Goal: Information Seeking & Learning: Get advice/opinions

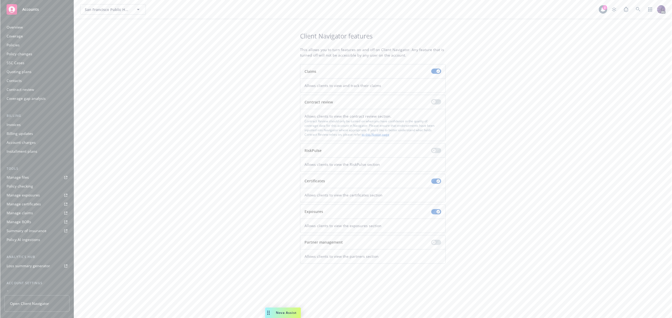
scroll to position [41, 0]
click at [241, 11] on div "San Francisco Public Health Foundation San Francisco Public Health Foundation" at bounding box center [339, 9] width 519 height 10
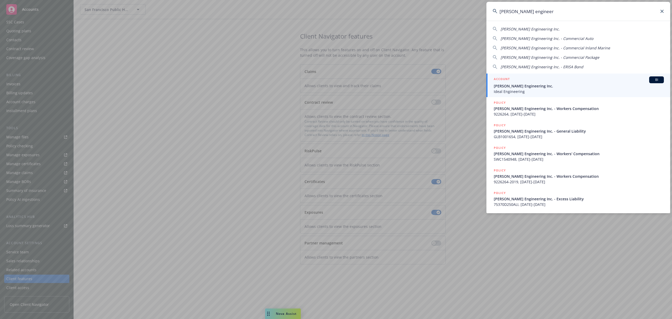
type input "alfaro engineer"
click at [507, 82] on h5 "ACCOUNT" at bounding box center [501, 79] width 16 height 6
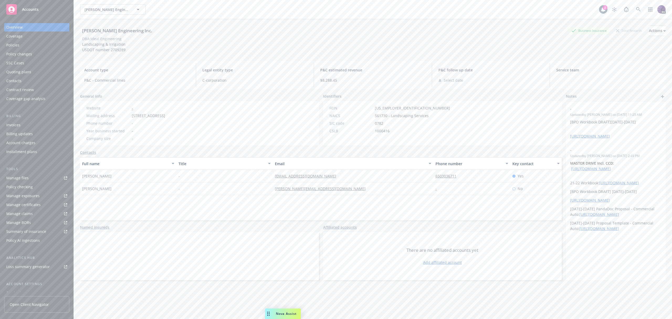
click at [38, 45] on div "Policies" at bounding box center [36, 45] width 61 height 8
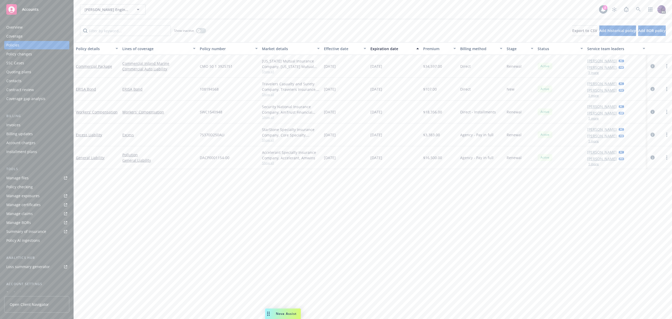
click at [652, 67] on icon "circleInformation" at bounding box center [652, 66] width 4 height 4
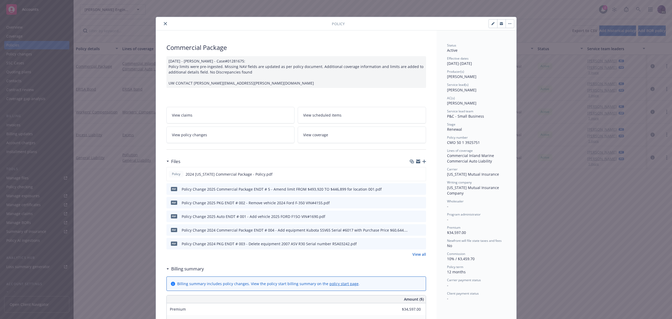
drag, startPoint x: 162, startPoint y: 23, endPoint x: 159, endPoint y: 24, distance: 3.2
click at [164, 23] on icon "close" at bounding box center [165, 23] width 3 height 3
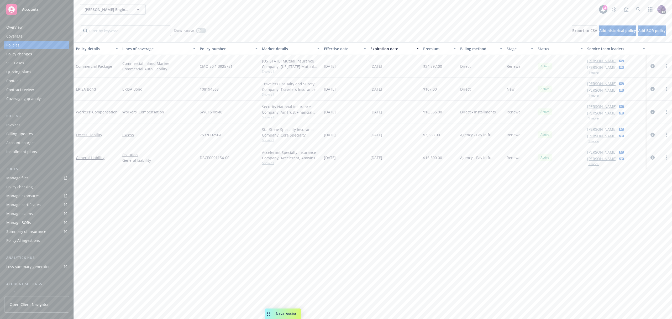
click at [219, 2] on div "Alfaro Engineering Inc. Alfaro Engineering Inc. 2 PD" at bounding box center [373, 9] width 598 height 19
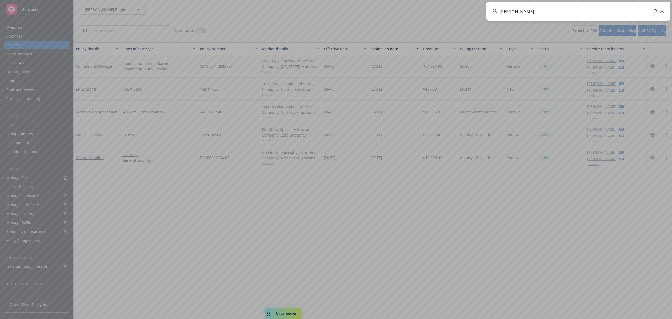
type input "victor pack"
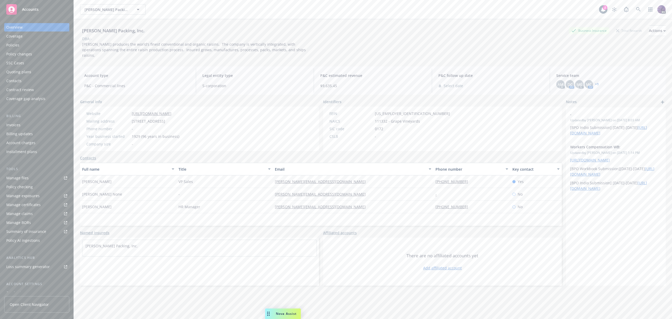
click at [44, 43] on div "Policies" at bounding box center [36, 45] width 61 height 8
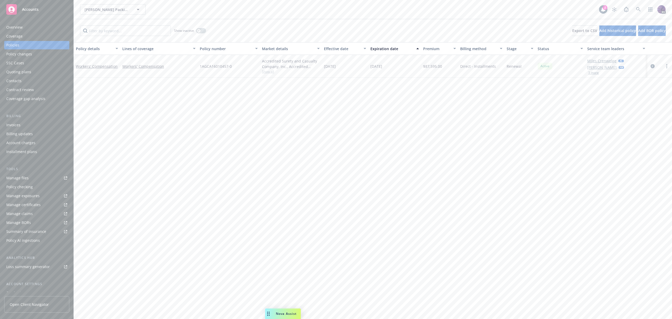
drag, startPoint x: 653, startPoint y: 67, endPoint x: 632, endPoint y: 74, distance: 22.4
click at [653, 67] on icon "circleInformation" at bounding box center [652, 66] width 4 height 4
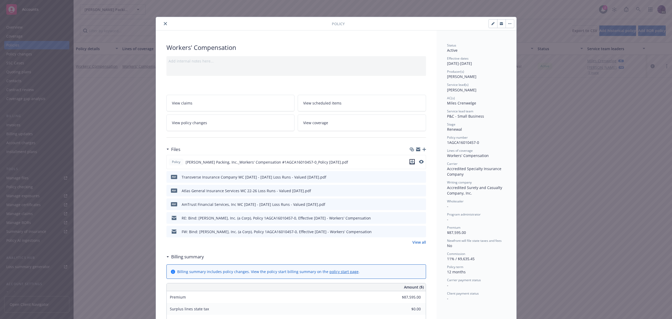
click at [411, 161] on icon "download file" at bounding box center [411, 160] width 3 height 3
click at [164, 24] on icon "close" at bounding box center [165, 23] width 3 height 3
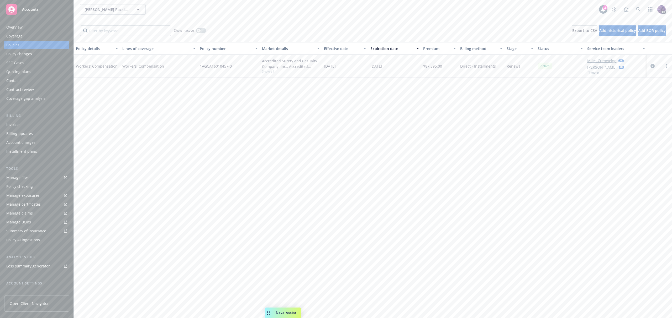
click at [40, 175] on link "Manage files" at bounding box center [36, 178] width 65 height 8
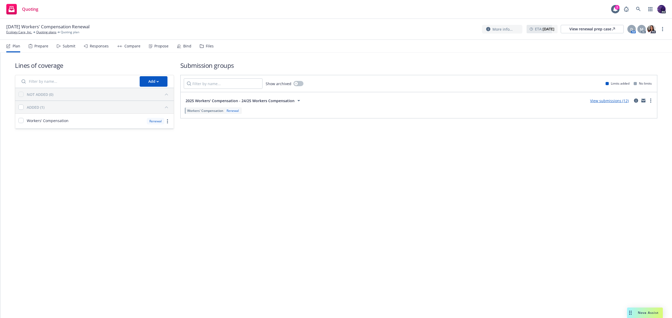
click at [151, 50] on div "Propose" at bounding box center [159, 46] width 20 height 13
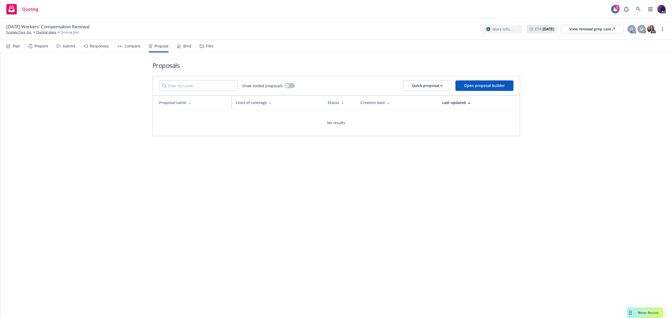
click at [136, 49] on div "Compare" at bounding box center [128, 46] width 23 height 13
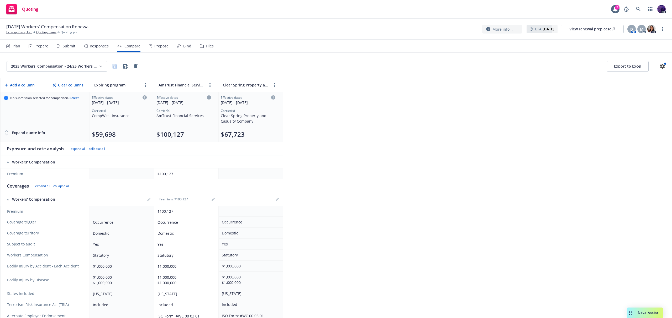
click at [95, 47] on div "Responses" at bounding box center [99, 46] width 19 height 4
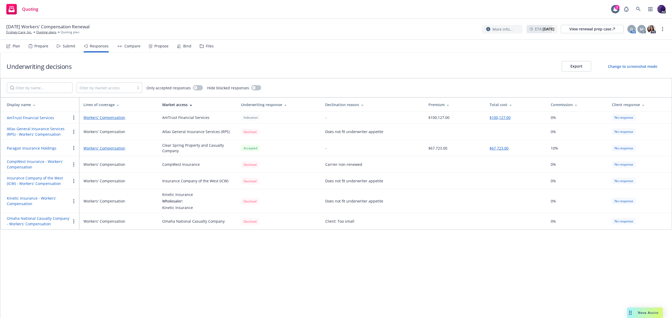
click at [241, 21] on div "10/27/25 Workers' Compensation Renewal Ecology Care, Inc. Quoting plans Quoting…" at bounding box center [336, 29] width 672 height 21
click at [241, 16] on div "Quoting 2 PD" at bounding box center [336, 9] width 672 height 19
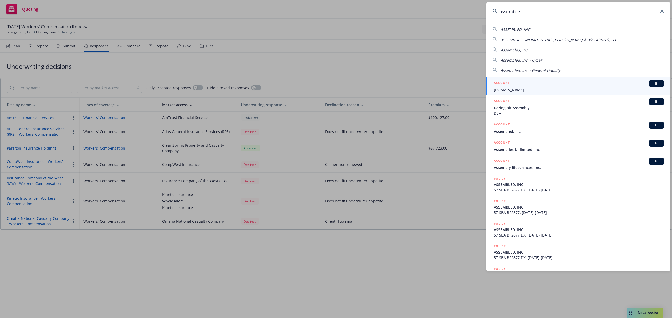
type input "assemblies"
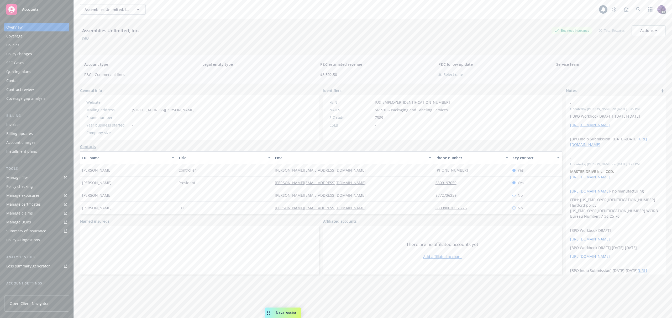
click at [57, 44] on div "Policies" at bounding box center [36, 45] width 61 height 8
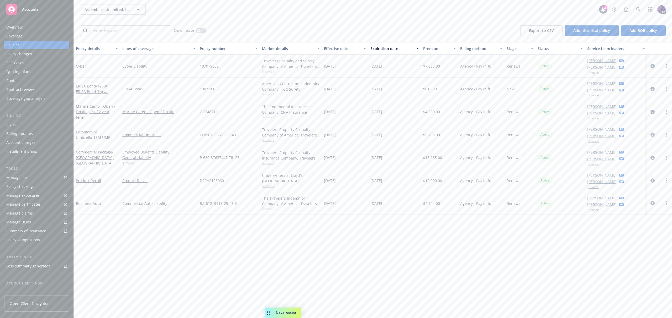
click at [36, 124] on div "Invoices" at bounding box center [36, 125] width 61 height 8
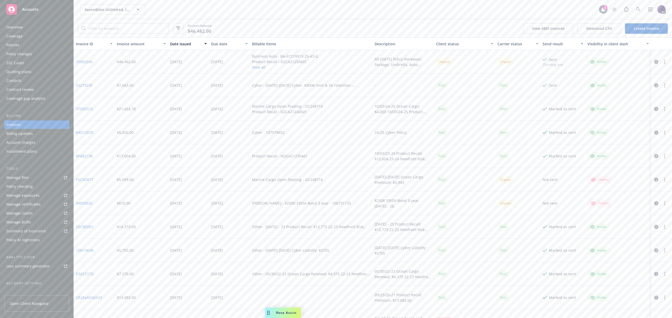
click at [39, 42] on div "Policies" at bounding box center [36, 45] width 61 height 8
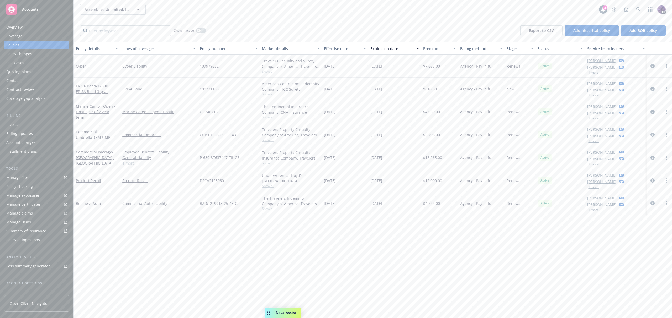
click at [198, 13] on div "Assemblies Unlimited, Inc. Assemblies Unlimited, Inc." at bounding box center [339, 9] width 519 height 10
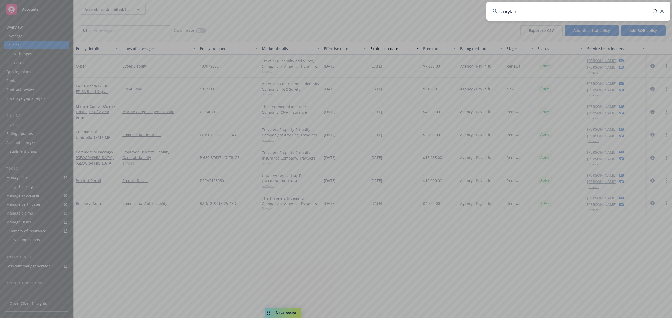
type input "storyland"
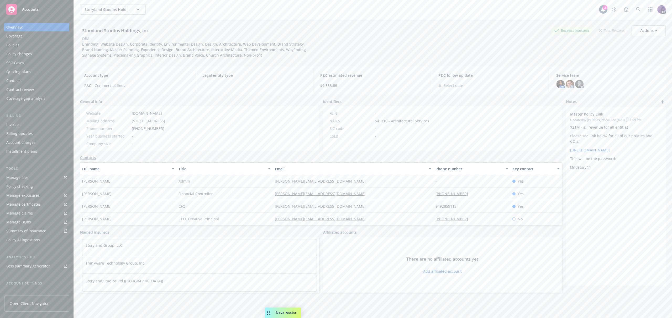
click at [43, 48] on div "Policies" at bounding box center [36, 45] width 61 height 8
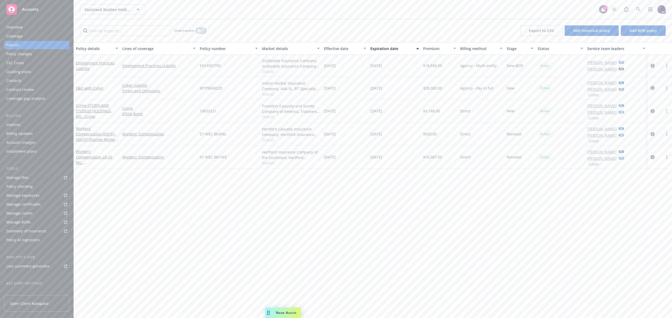
click at [203, 31] on button "button" at bounding box center [201, 30] width 10 height 5
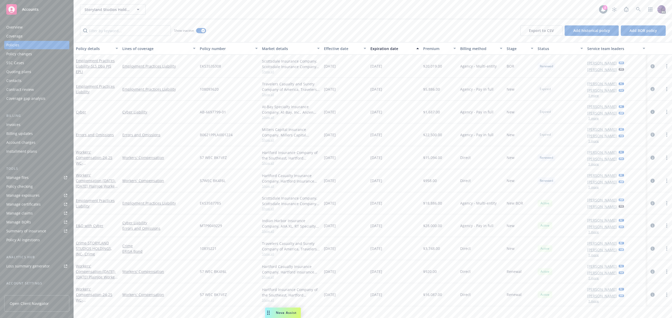
click at [273, 209] on span "Show all" at bounding box center [291, 209] width 58 height 4
click at [239, 176] on div "57WEC BK4F6L" at bounding box center [229, 180] width 62 height 23
click at [31, 45] on div "Policies" at bounding box center [36, 45] width 61 height 8
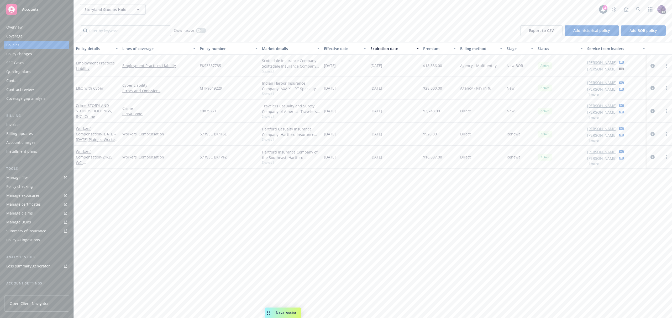
click at [198, 9] on div "Storyland Studios Holdings, Inc Storyland Studios Holdings, Inc" at bounding box center [339, 9] width 519 height 10
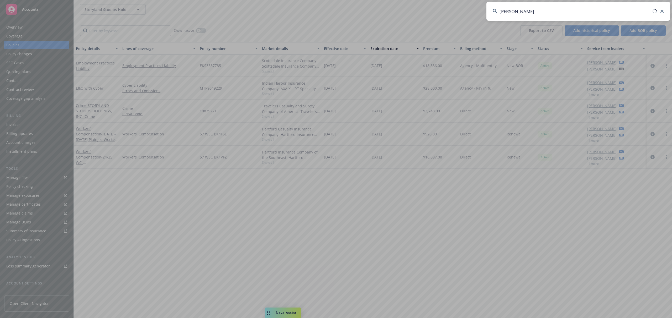
type input "bryan masterson"
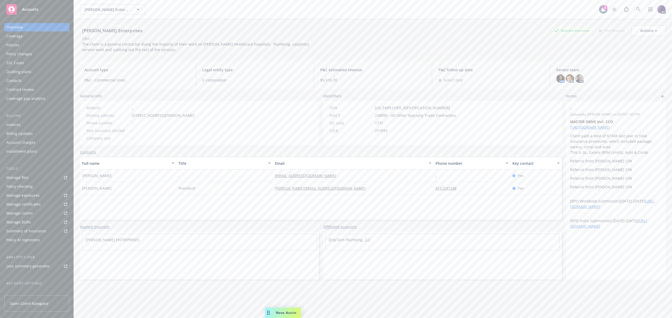
click at [43, 70] on div "Quoting plans" at bounding box center [36, 72] width 61 height 8
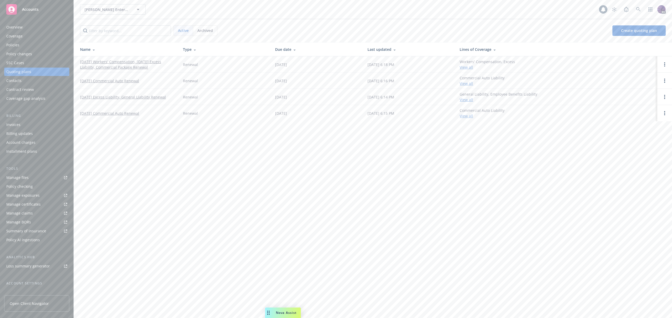
click at [115, 69] on link "[DATE] Workers' Compensation, [DATE] Excess Liability, Commercial Package Renew…" at bounding box center [127, 64] width 94 height 11
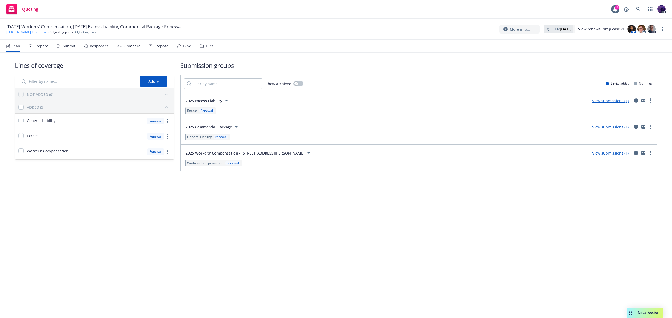
click at [35, 31] on link "Bryan Masterson Enterprises" at bounding box center [27, 32] width 42 height 5
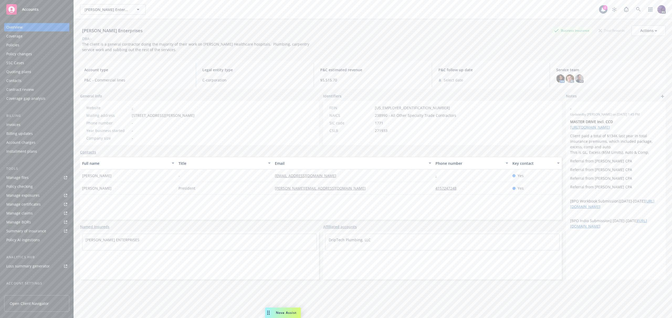
click at [42, 43] on div "Policies" at bounding box center [36, 45] width 61 height 8
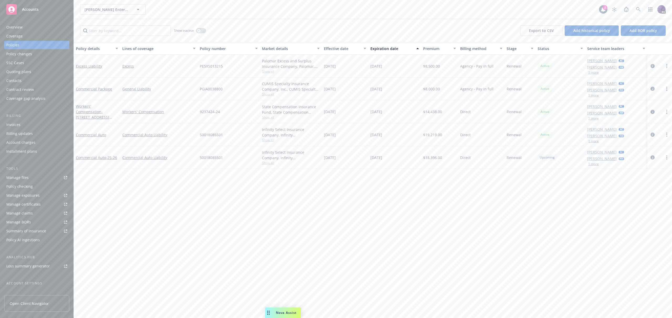
click at [35, 71] on div "Quoting plans" at bounding box center [36, 72] width 61 height 8
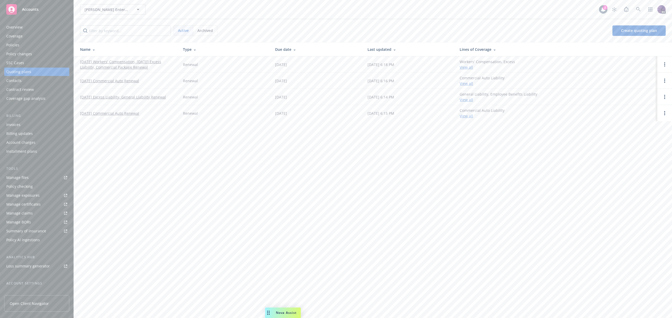
click at [280, 311] on span "Nova Assist" at bounding box center [286, 313] width 21 height 4
click at [493, 292] on textarea at bounding box center [557, 295] width 201 height 24
type textarea "does hartford write general contractors"
click at [125, 69] on link "[DATE] Workers' Compensation, [DATE] Excess Liability, Commercial Package Renew…" at bounding box center [127, 64] width 94 height 11
